Goal: Check status

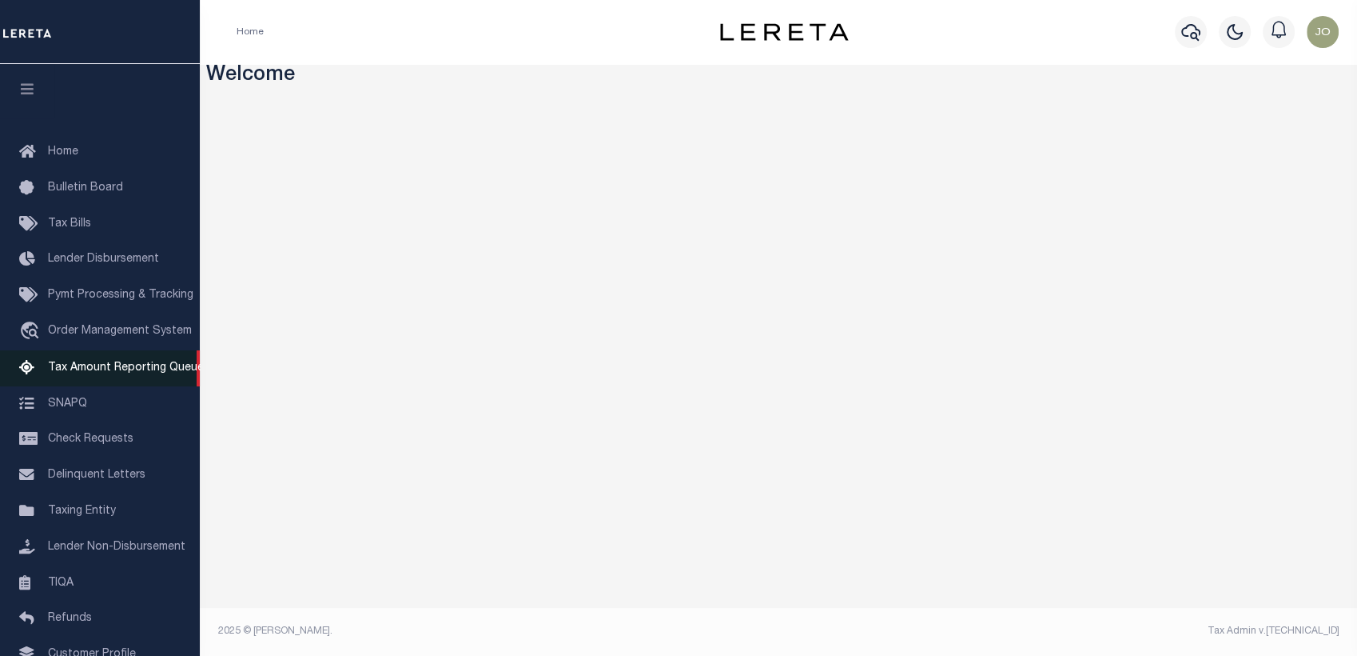
click at [91, 373] on span "Tax Amount Reporting Queue" at bounding box center [126, 367] width 156 height 11
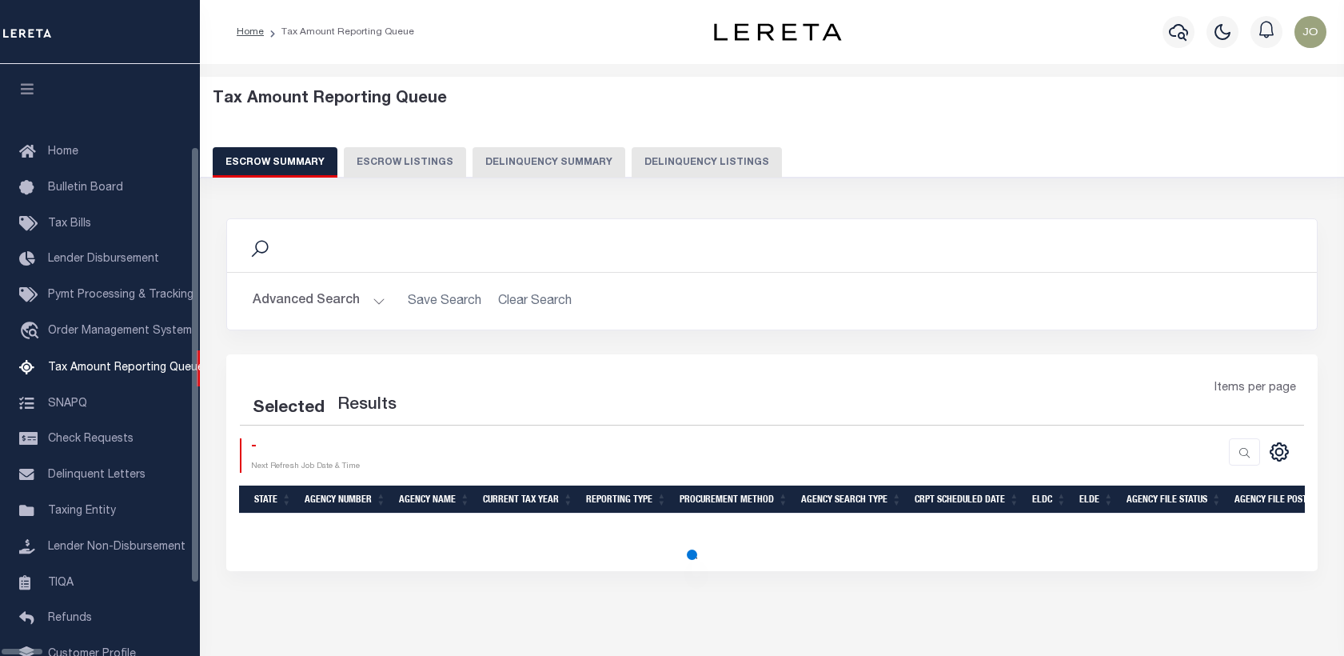
select select "100"
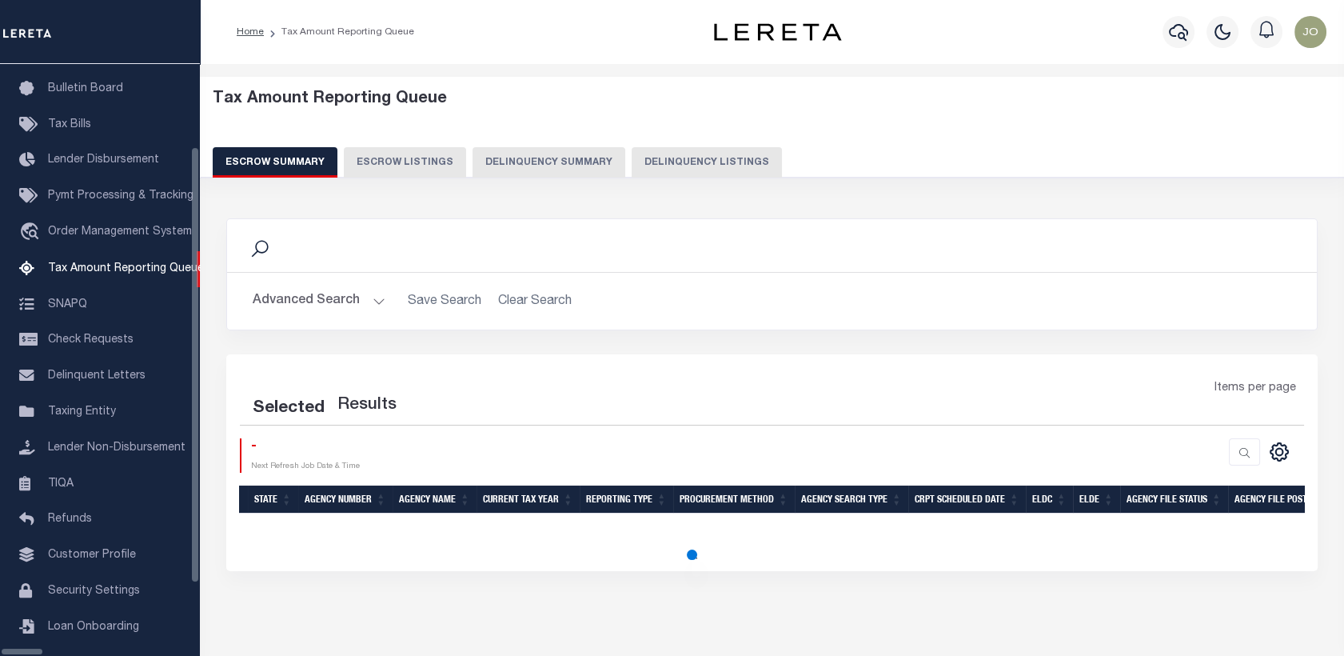
select select "100"
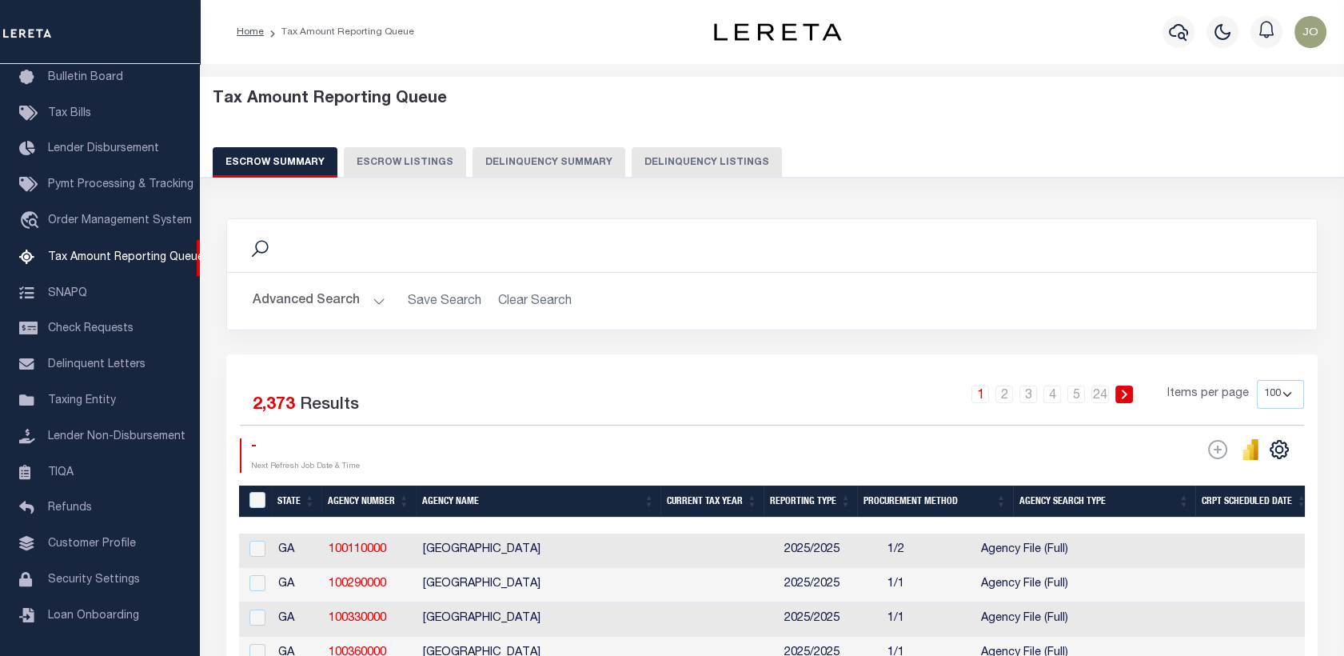
click at [511, 173] on button "Delinquency Summary" at bounding box center [548, 162] width 153 height 30
select select
select select "AnnualDelinquency"
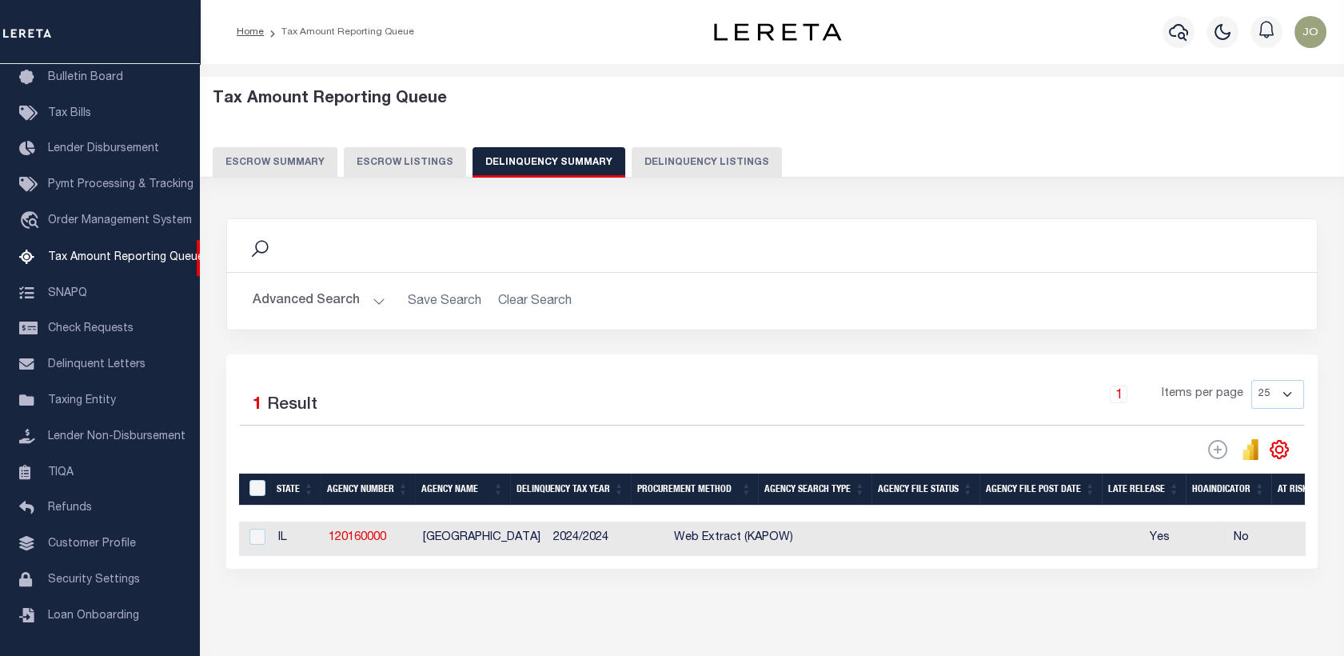
click at [329, 309] on button "Advanced Search" at bounding box center [319, 300] width 133 height 31
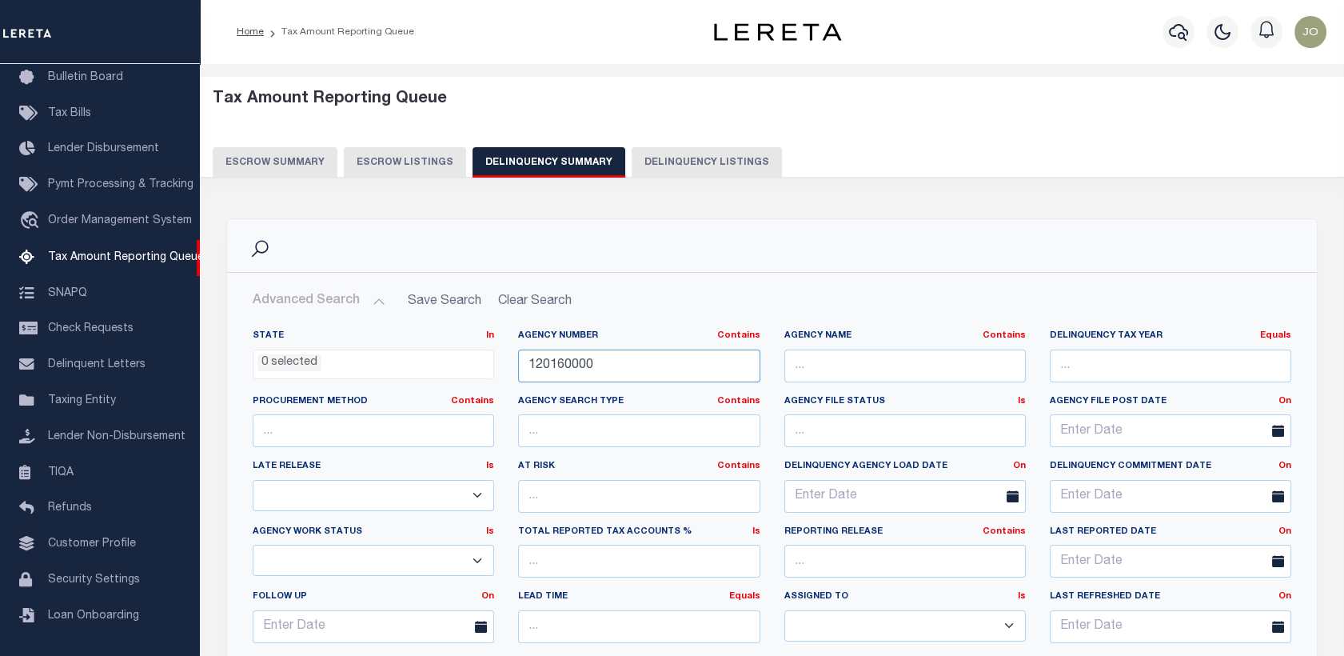
click at [541, 368] on input "120160000" at bounding box center [638, 365] width 241 height 33
paste input "0600100000"
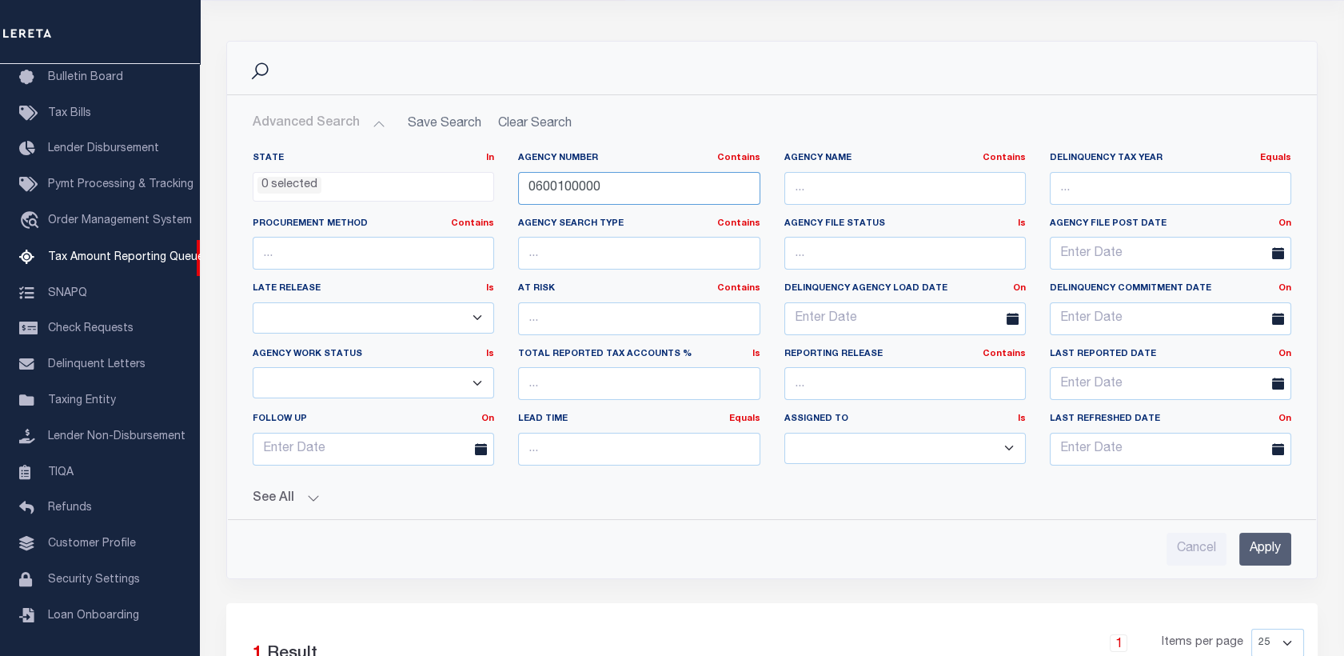
scroll to position [266, 0]
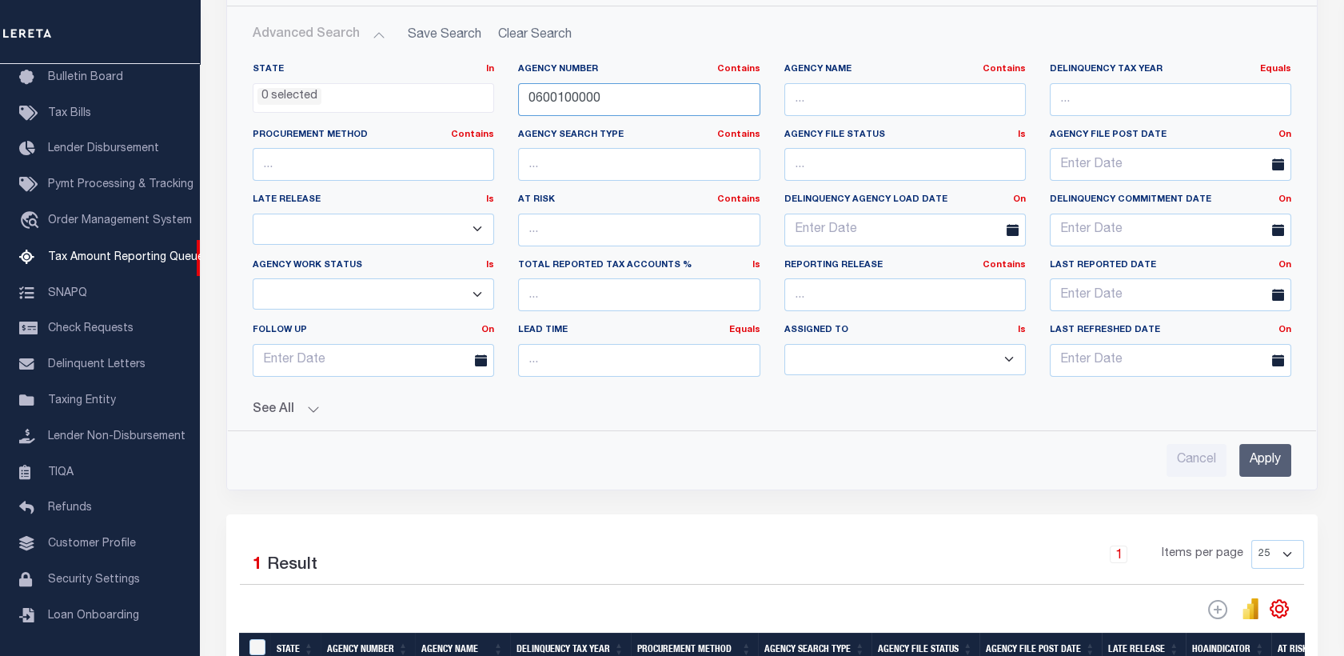
type input "0600100000"
click at [1247, 466] on input "Apply" at bounding box center [1265, 460] width 52 height 33
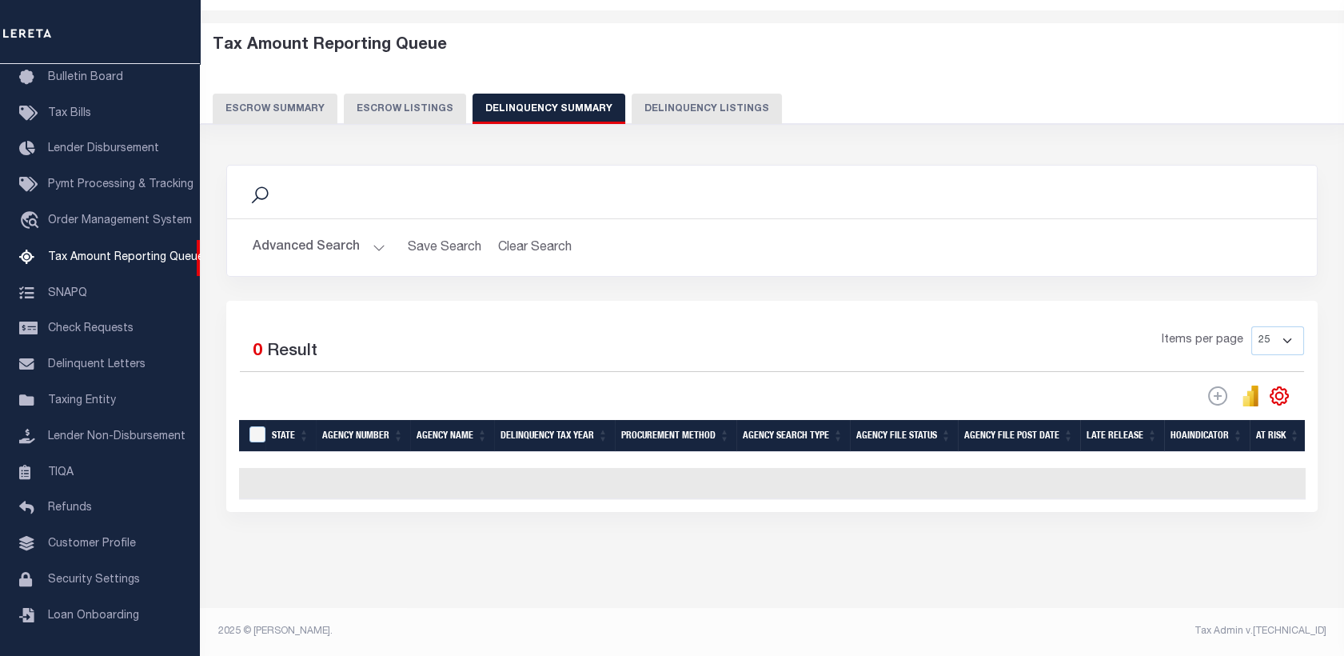
scroll to position [64, 0]
click at [325, 240] on button "Advanced Search" at bounding box center [319, 247] width 133 height 31
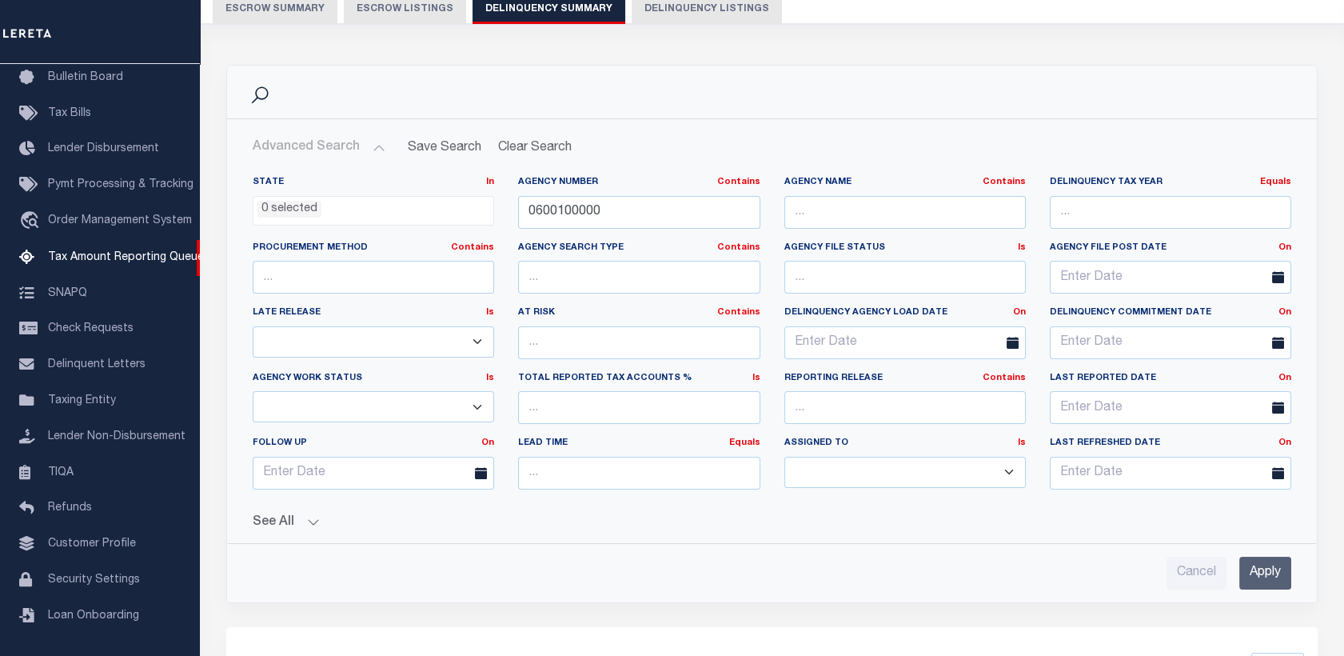
scroll to position [242, 0]
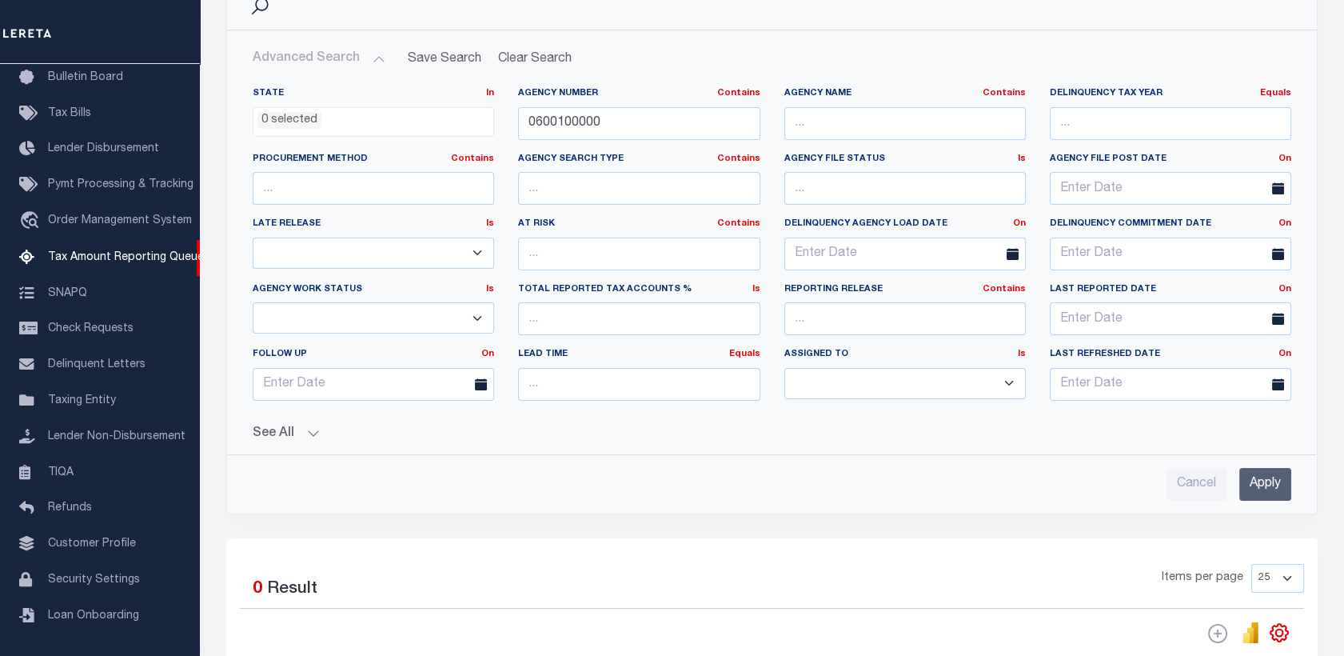
click at [301, 440] on div "State In In AK AL AR AZ CA CO CT DC DE FL GA GU HI IA ID IL IN KS [GEOGRAPHIC_D…" at bounding box center [772, 287] width 1064 height 426
click at [307, 430] on button "See All" at bounding box center [772, 433] width 1038 height 15
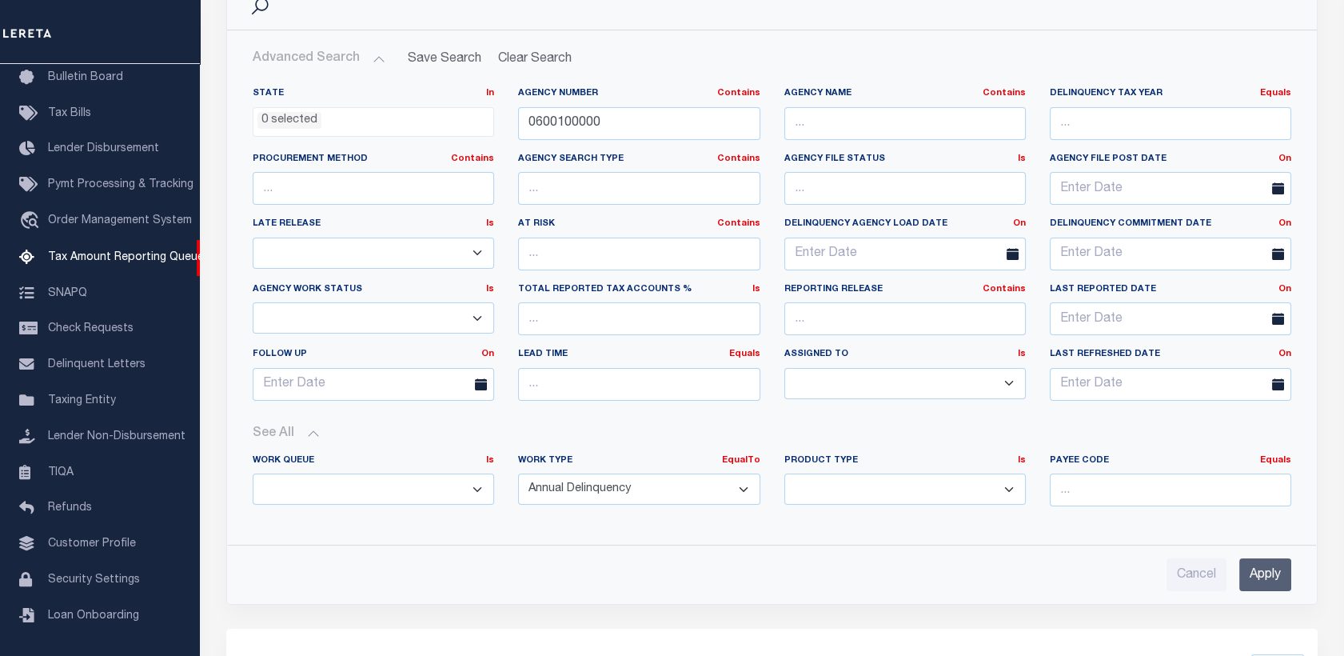
click at [559, 488] on select "Annual Delinquency Back Search Payment Status Check DTRACK" at bounding box center [638, 488] width 241 height 31
select select
click at [518, 473] on select "Annual Delinquency Back Search Payment Status Check DTRACK" at bounding box center [638, 488] width 241 height 31
click at [569, 125] on input "0600100000" at bounding box center [638, 123] width 241 height 33
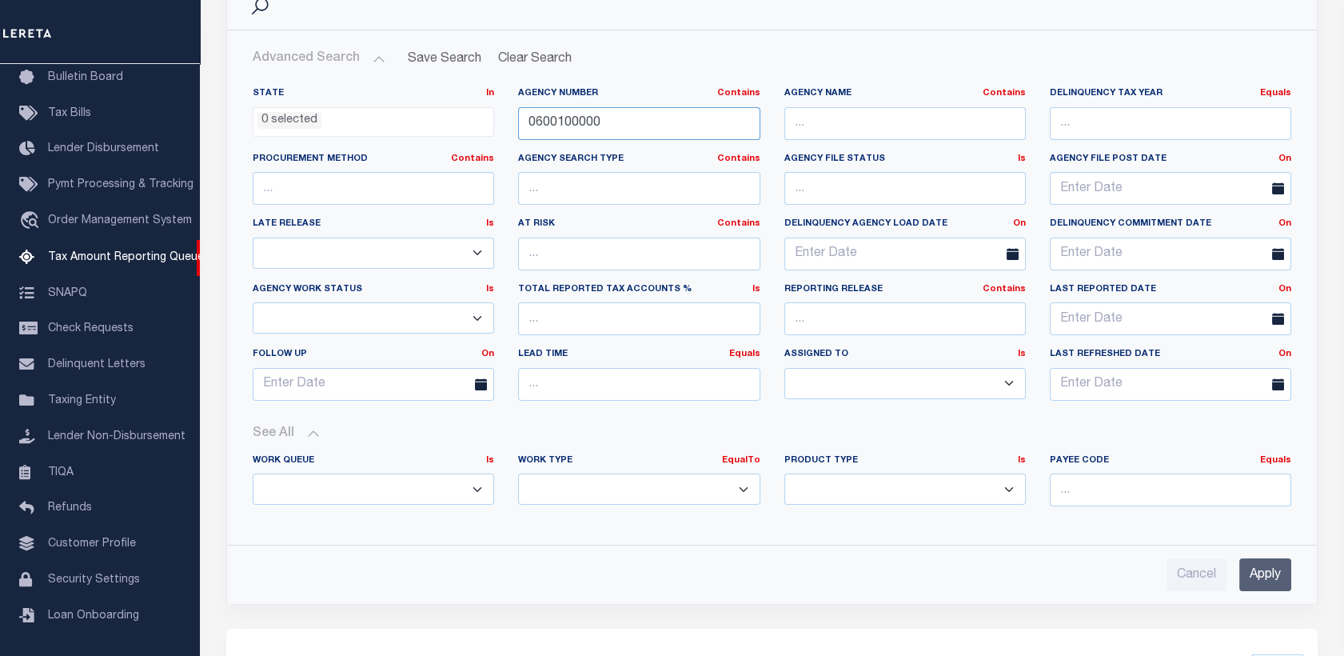
paste input "4001"
type input "040010000"
click at [1268, 572] on input "Apply" at bounding box center [1265, 574] width 52 height 33
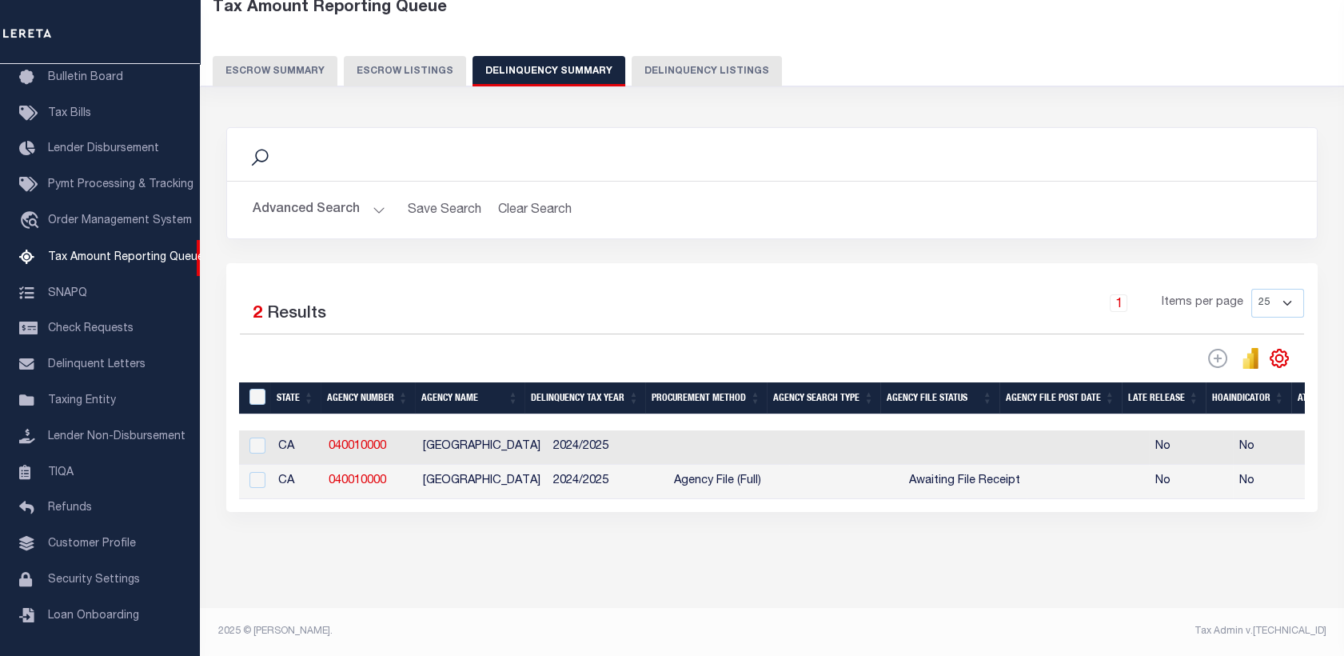
scroll to position [104, 0]
click at [338, 194] on button "Advanced Search" at bounding box center [319, 209] width 133 height 31
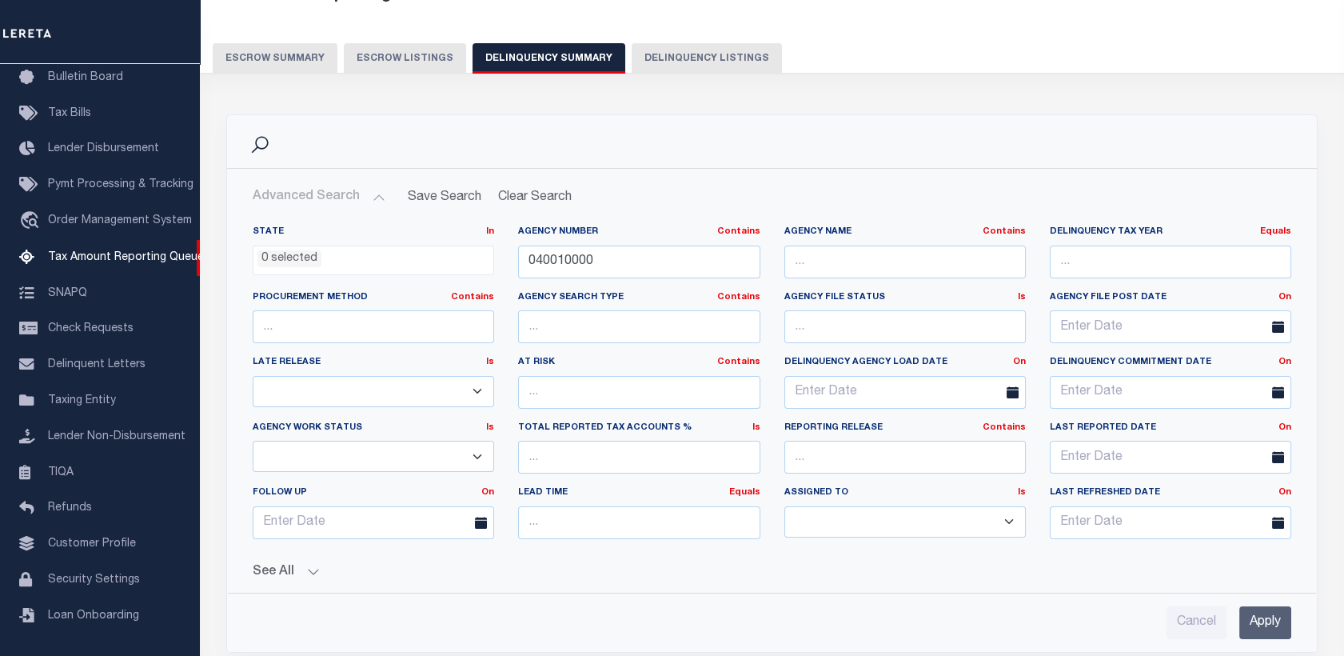
click at [301, 566] on button "See All" at bounding box center [772, 571] width 1038 height 15
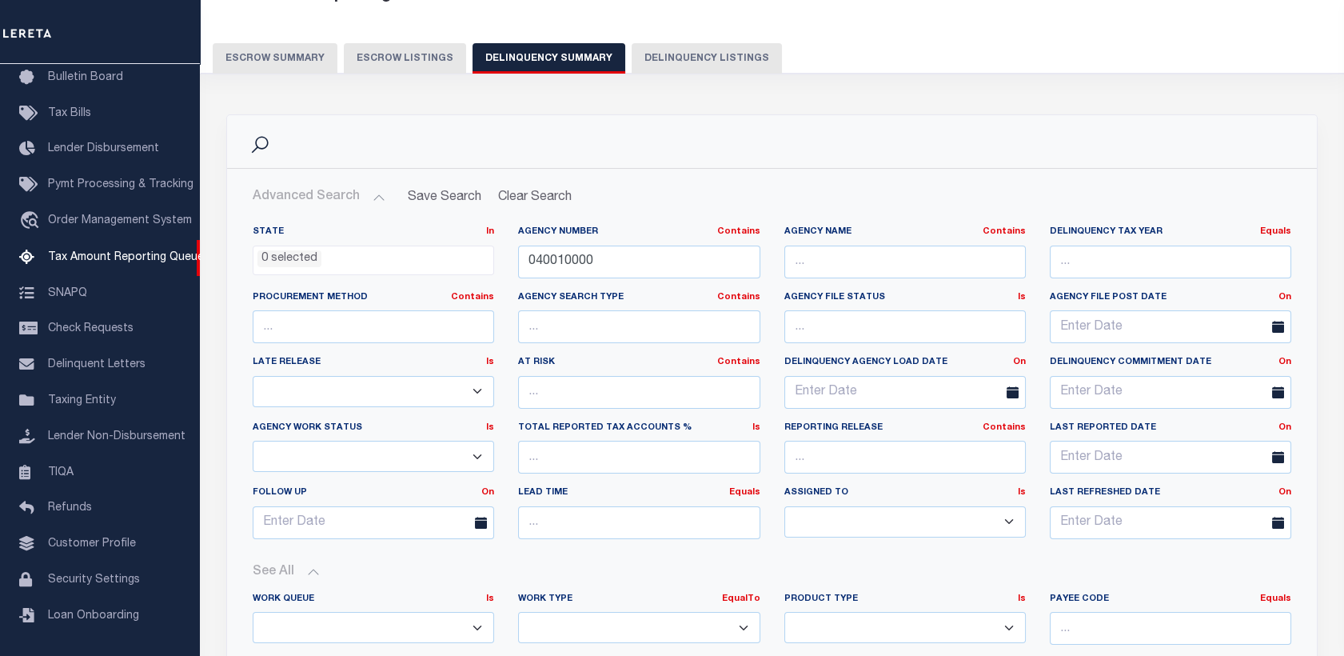
scroll to position [193, 0]
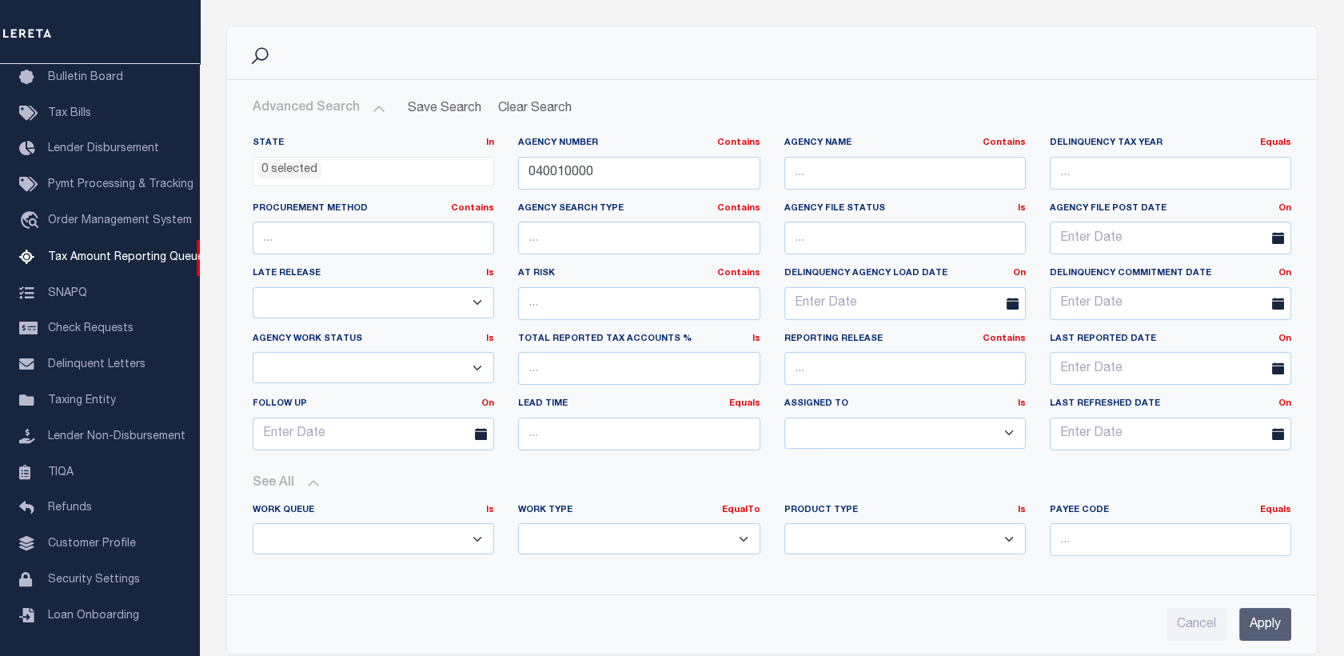
click at [576, 531] on select "Annual Delinquency Back Search Payment Status Check DTRACK" at bounding box center [638, 538] width 241 height 31
select select "AnnualDelinquency"
click at [518, 523] on select "Annual Delinquency Back Search Payment Status Check DTRACK" at bounding box center [638, 538] width 241 height 31
click at [1250, 627] on input "Apply" at bounding box center [1265, 624] width 52 height 33
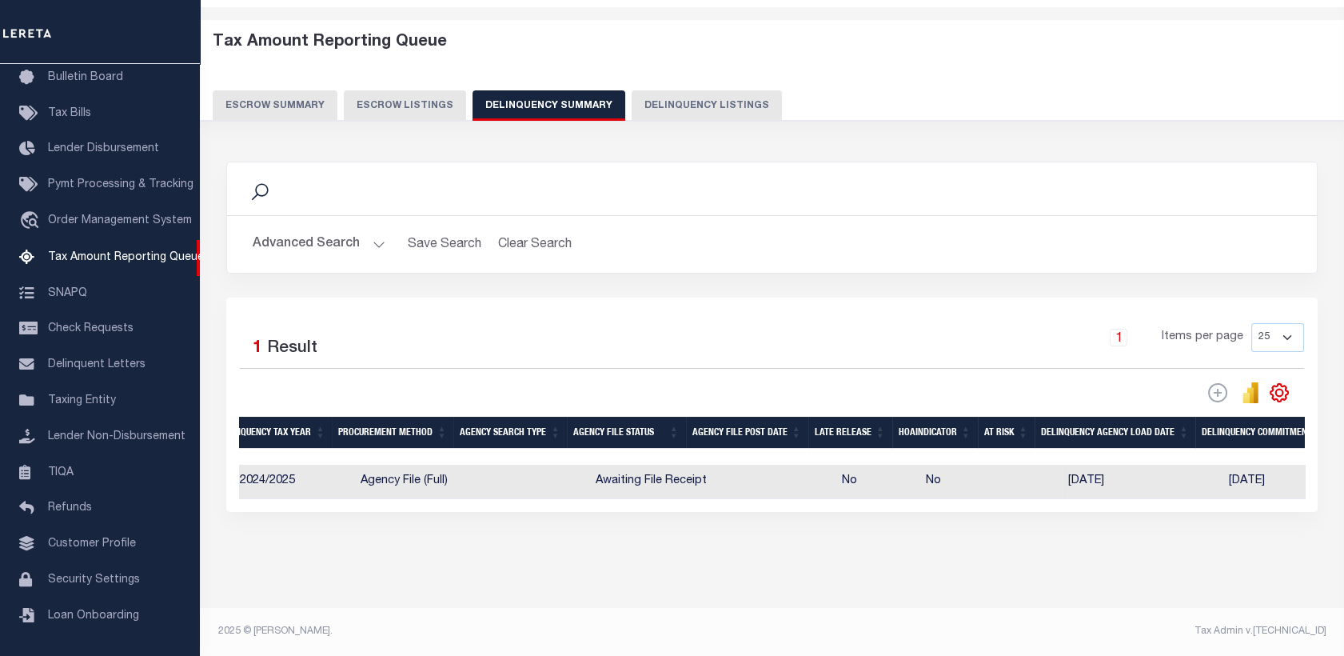
scroll to position [0, 0]
